Goal: Find specific page/section: Find specific page/section

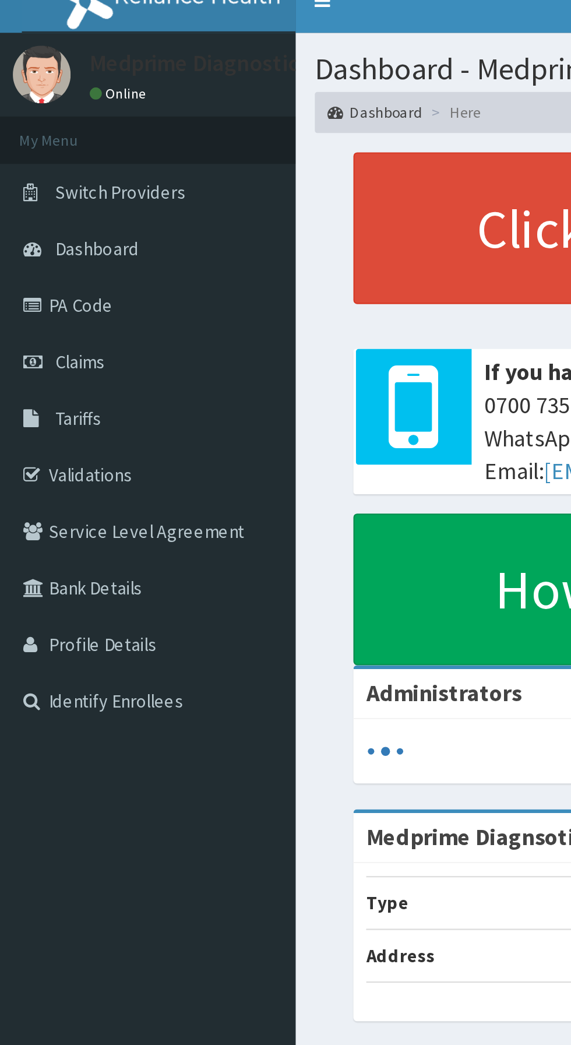
click at [49, 232] on link "Validations" at bounding box center [67, 230] width 134 height 26
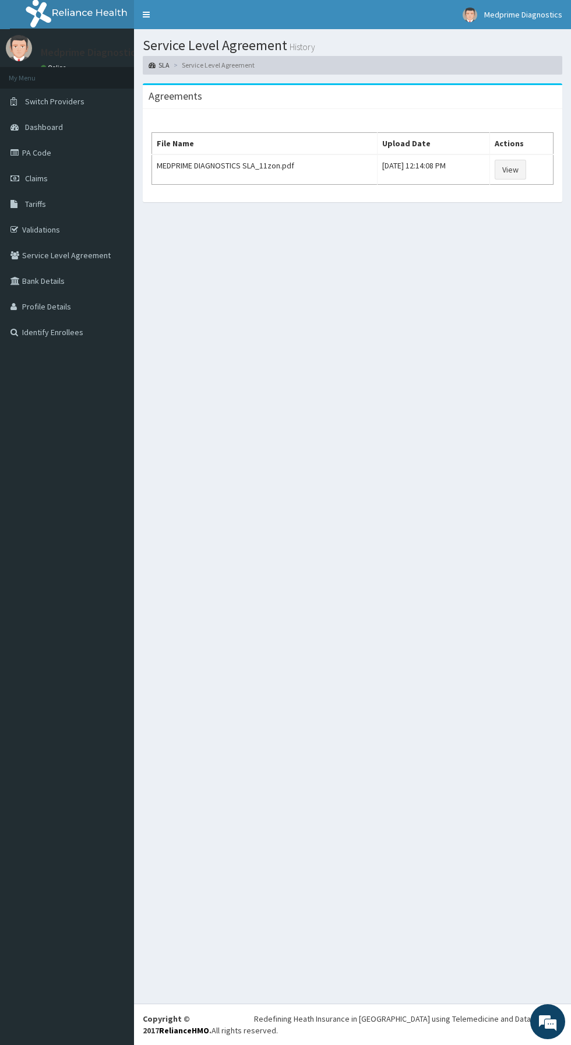
click at [80, 230] on link "Validations" at bounding box center [67, 230] width 134 height 26
